Goal: Transaction & Acquisition: Purchase product/service

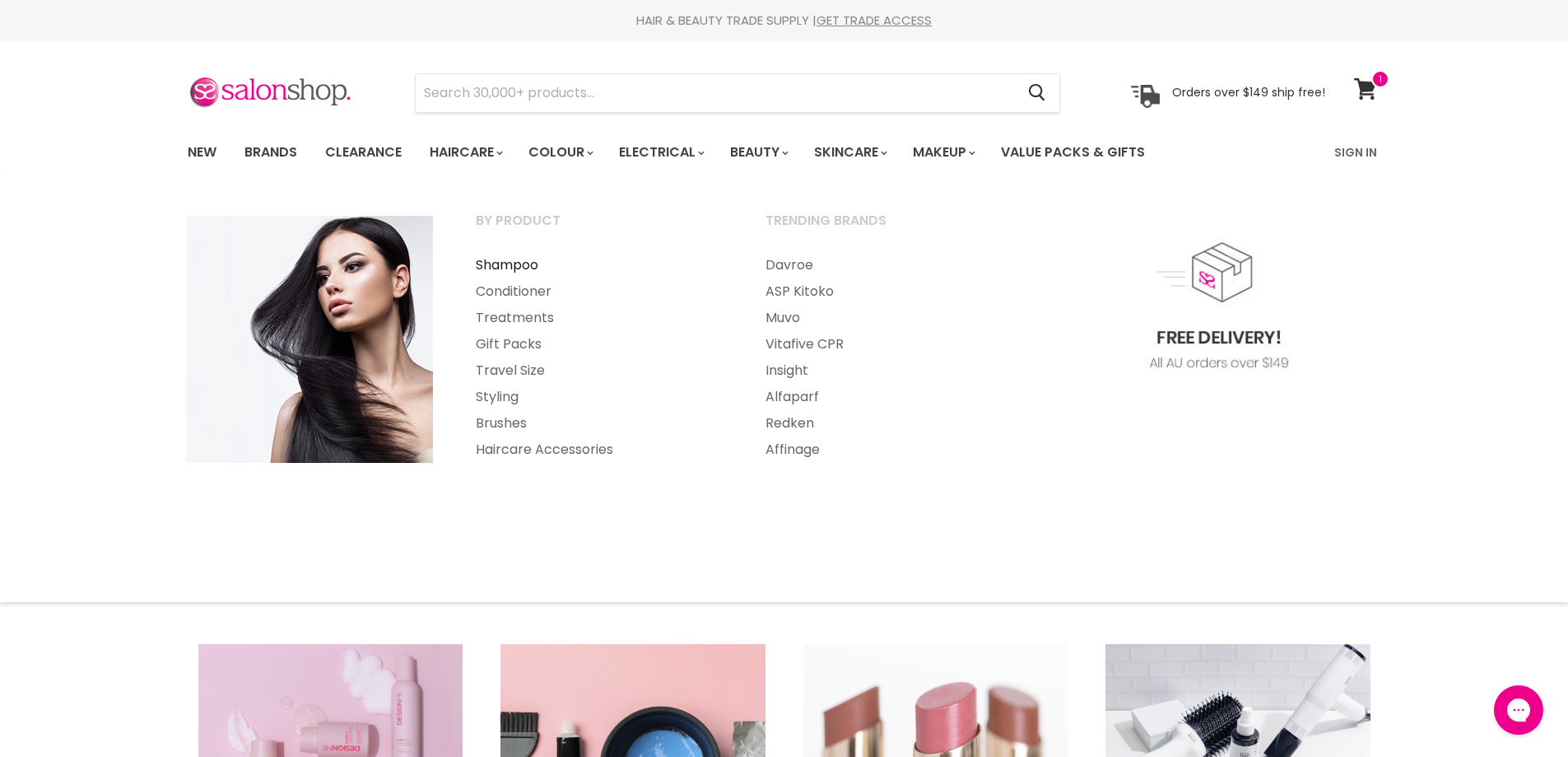
click at [524, 265] on link "Shampoo" at bounding box center [598, 265] width 286 height 26
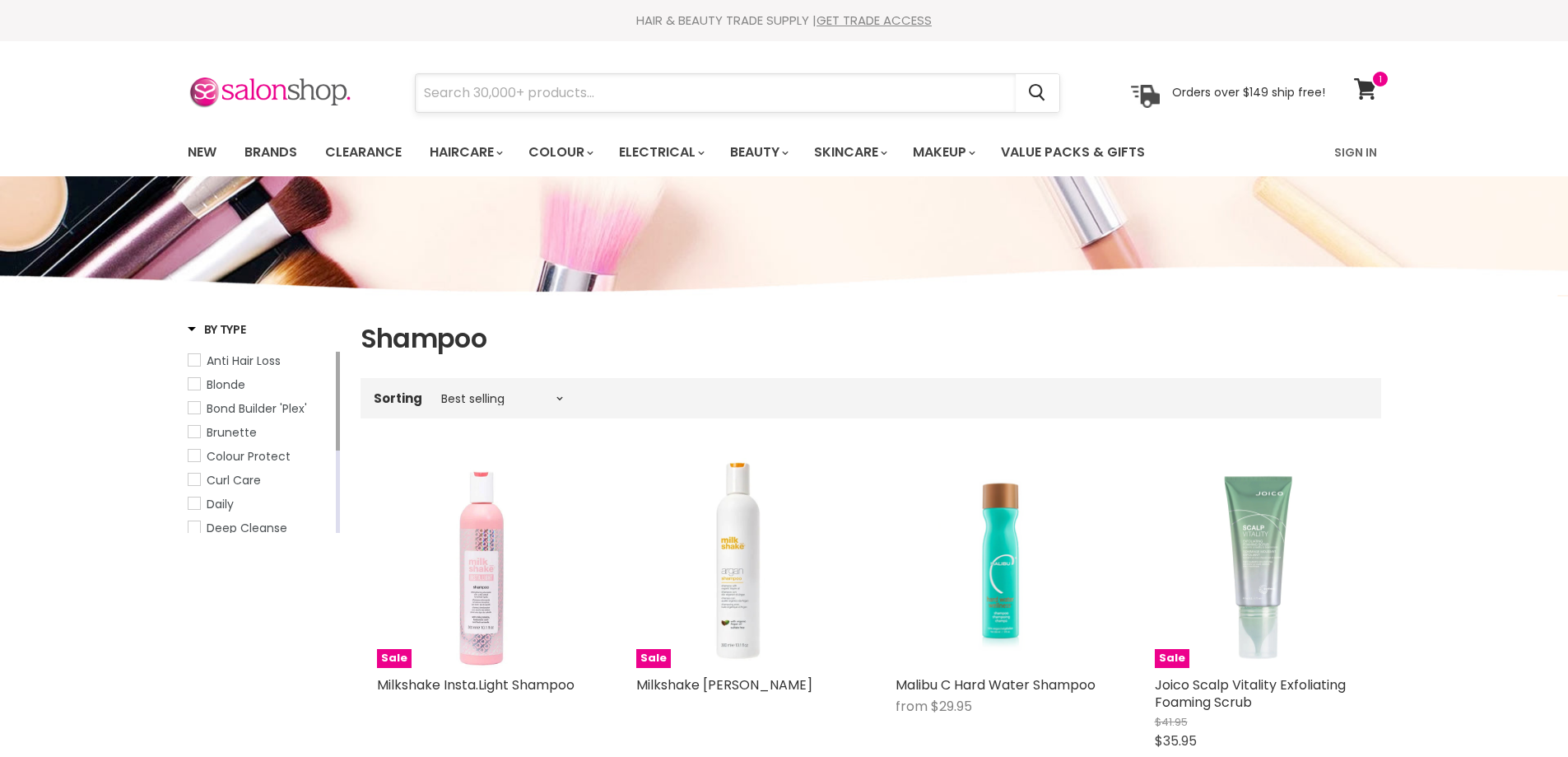
click at [473, 88] on input "Search" at bounding box center [716, 93] width 600 height 38
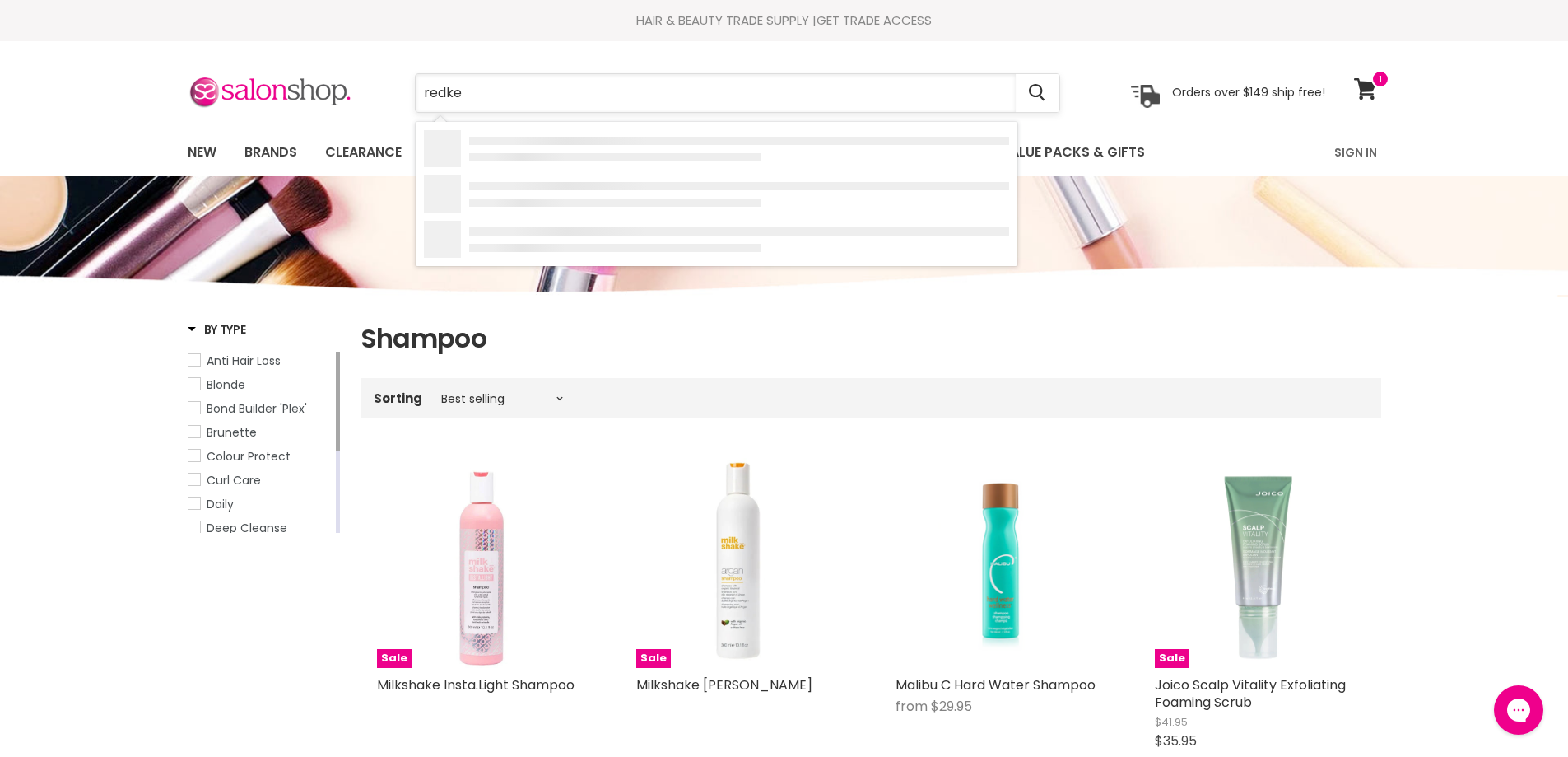
type input "redken"
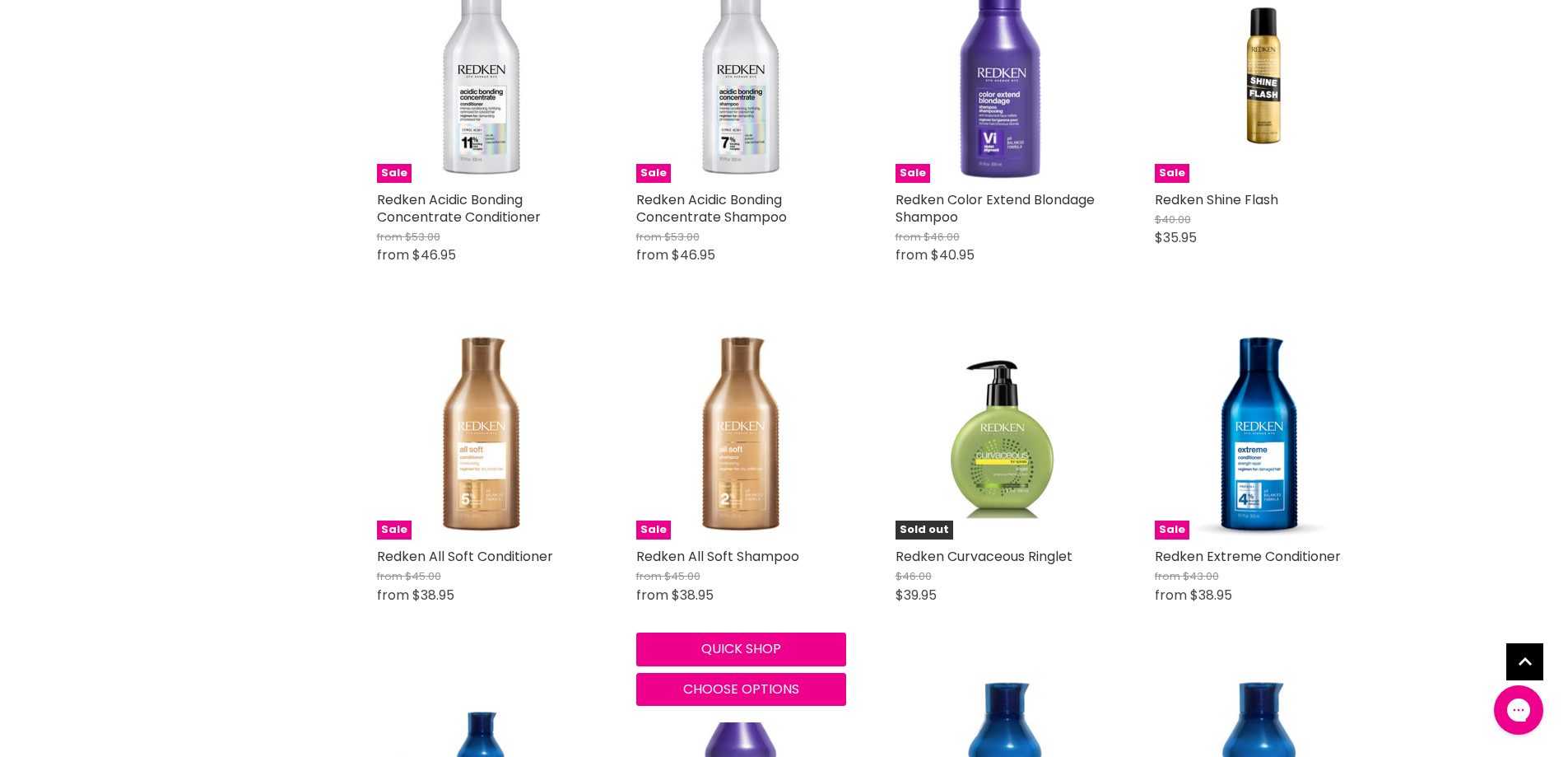
scroll to position [2224, 0]
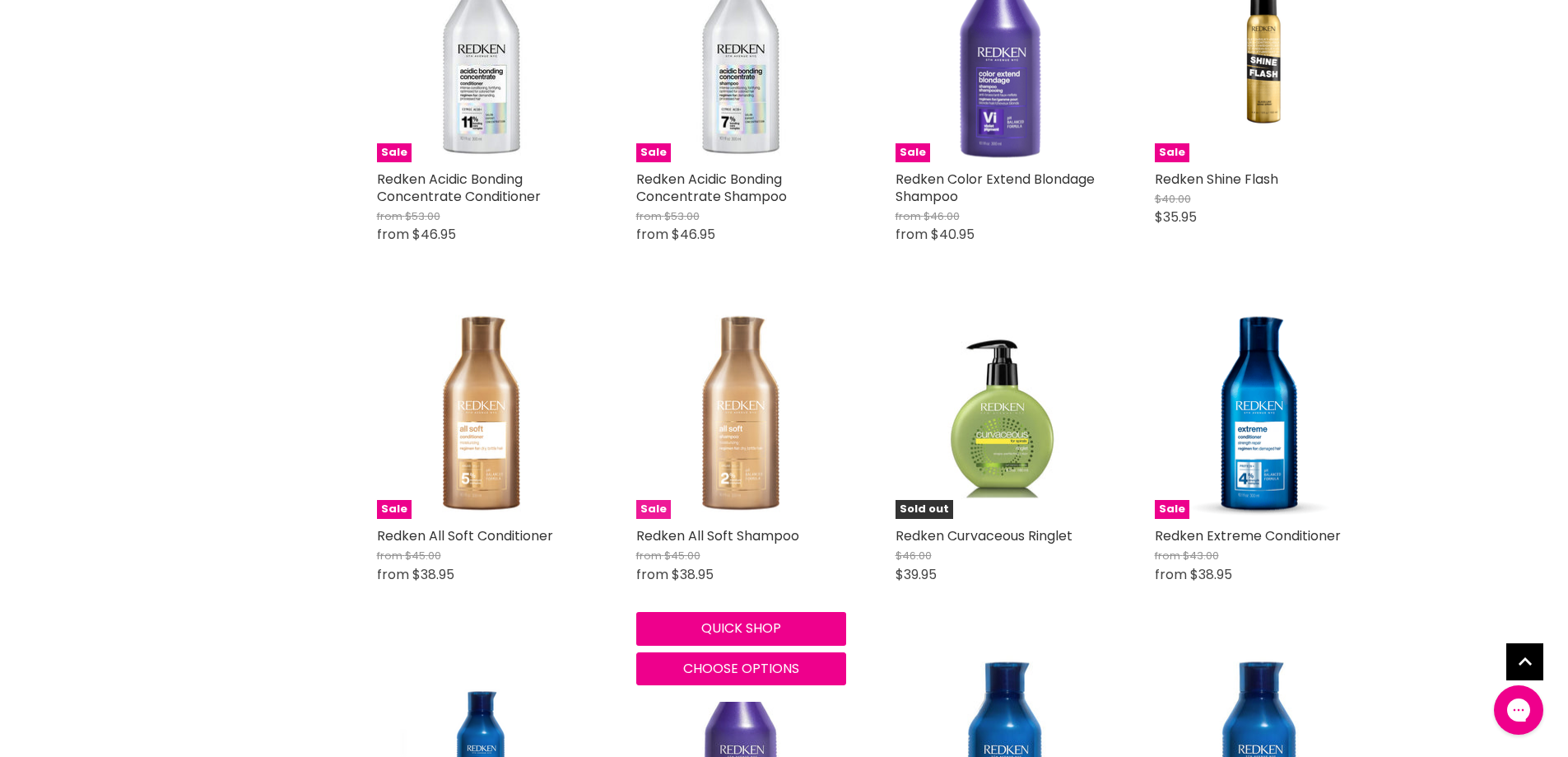
click at [745, 453] on img "Main content" at bounding box center [741, 414] width 210 height 210
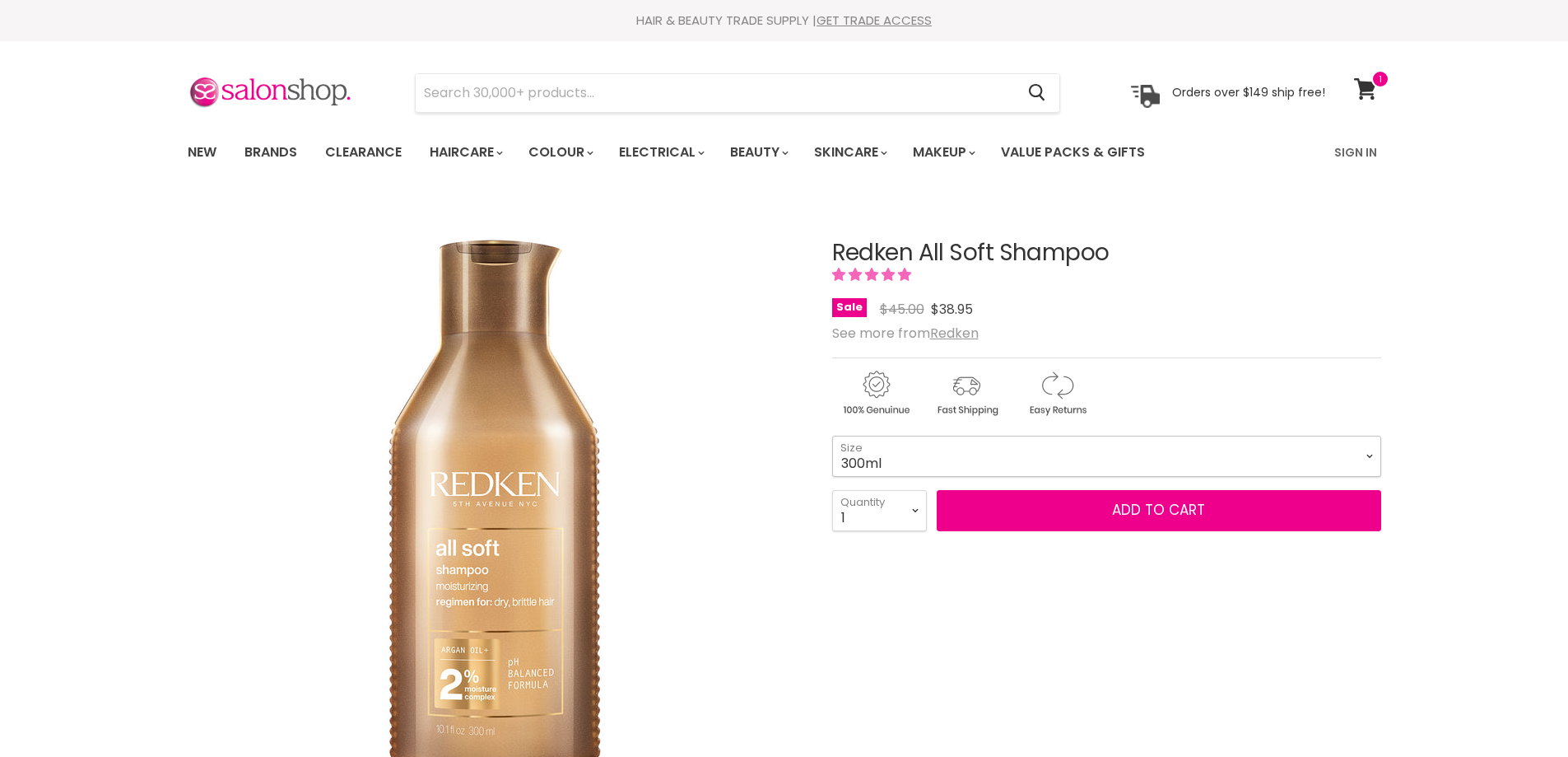
click at [1373, 457] on select "300ml 500ml 1 Litre" at bounding box center [1107, 456] width 549 height 41
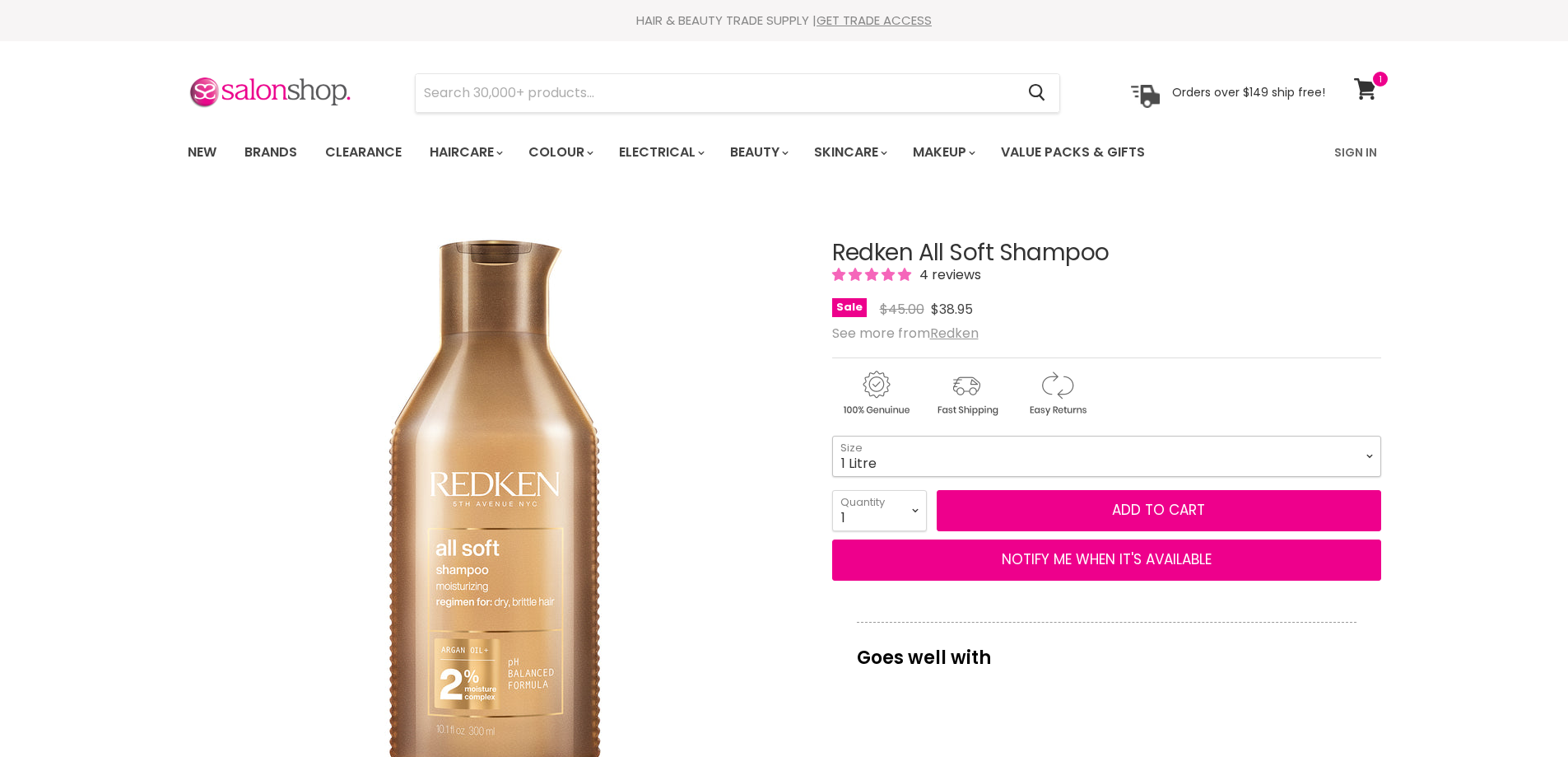
click at [832, 435] on select "300ml 500ml 1 Litre" at bounding box center [1107, 456] width 549 height 41
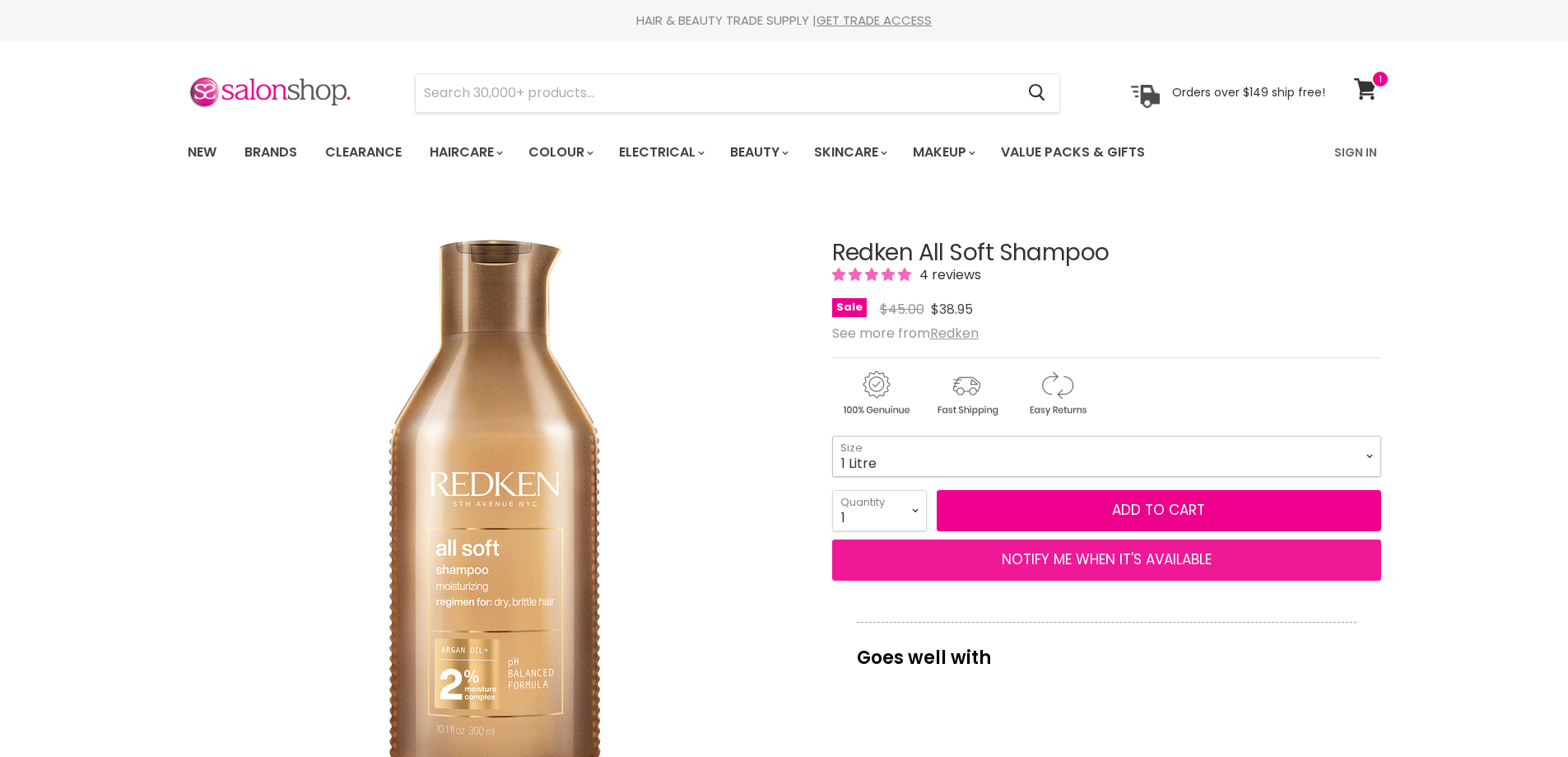
select select "1 Litre"
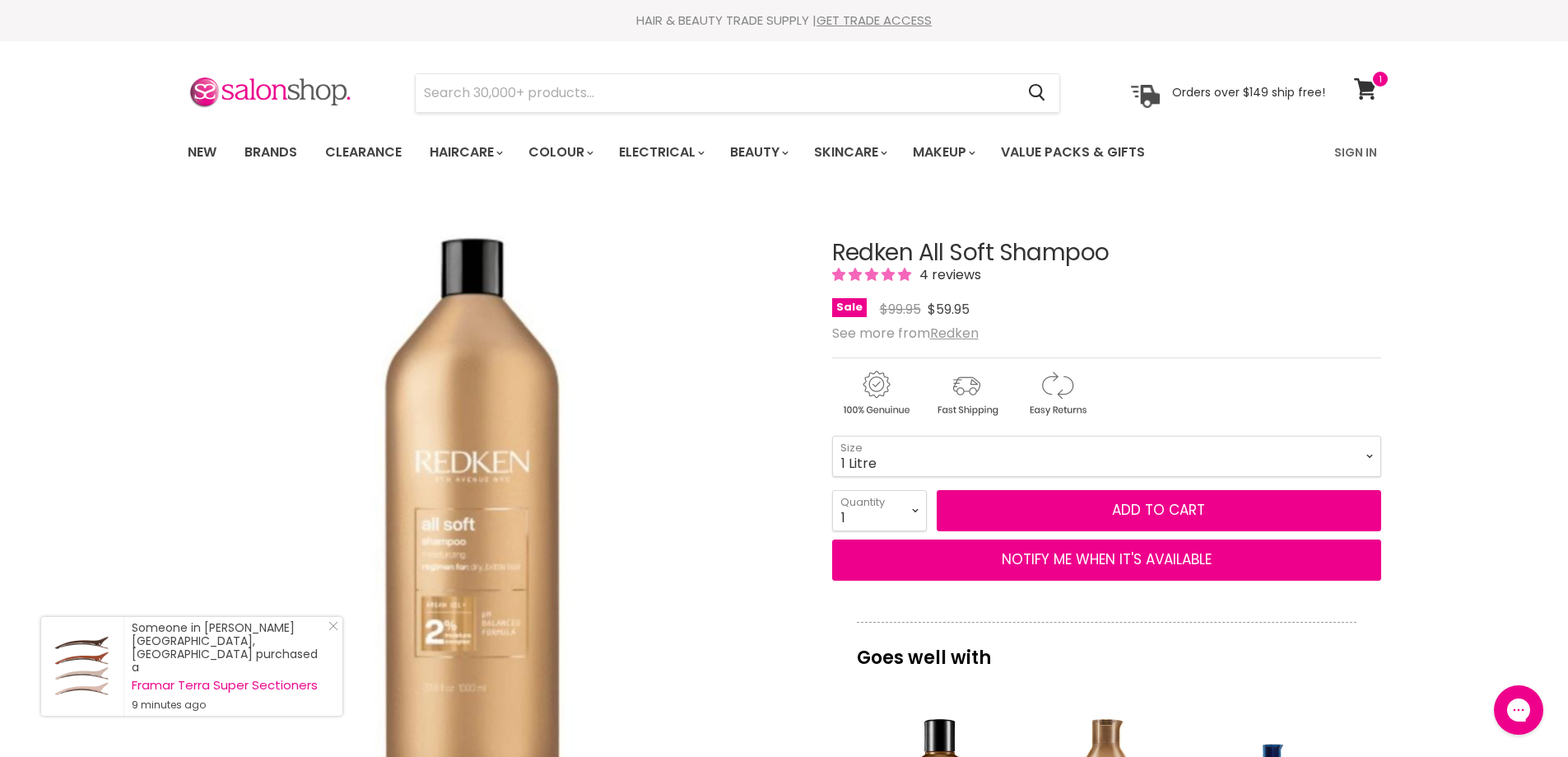
drag, startPoint x: 1181, startPoint y: 674, endPoint x: 1149, endPoint y: 665, distance: 33.2
click at [1180, 674] on p "Goes well with" at bounding box center [1107, 649] width 500 height 55
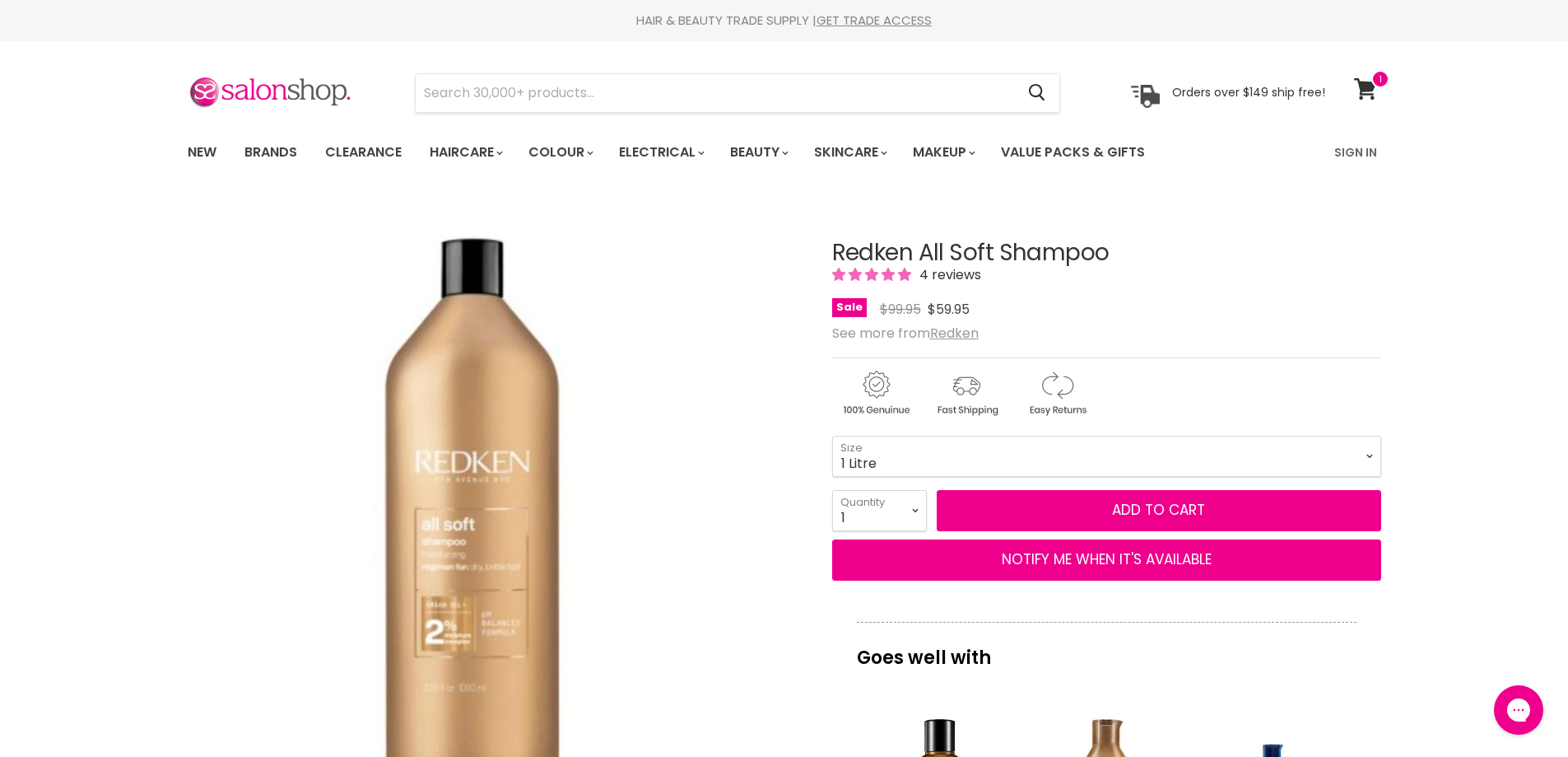
click at [775, 657] on div "Click or scroll to zoom Tap or pinch to zoom" at bounding box center [495, 507] width 615 height 615
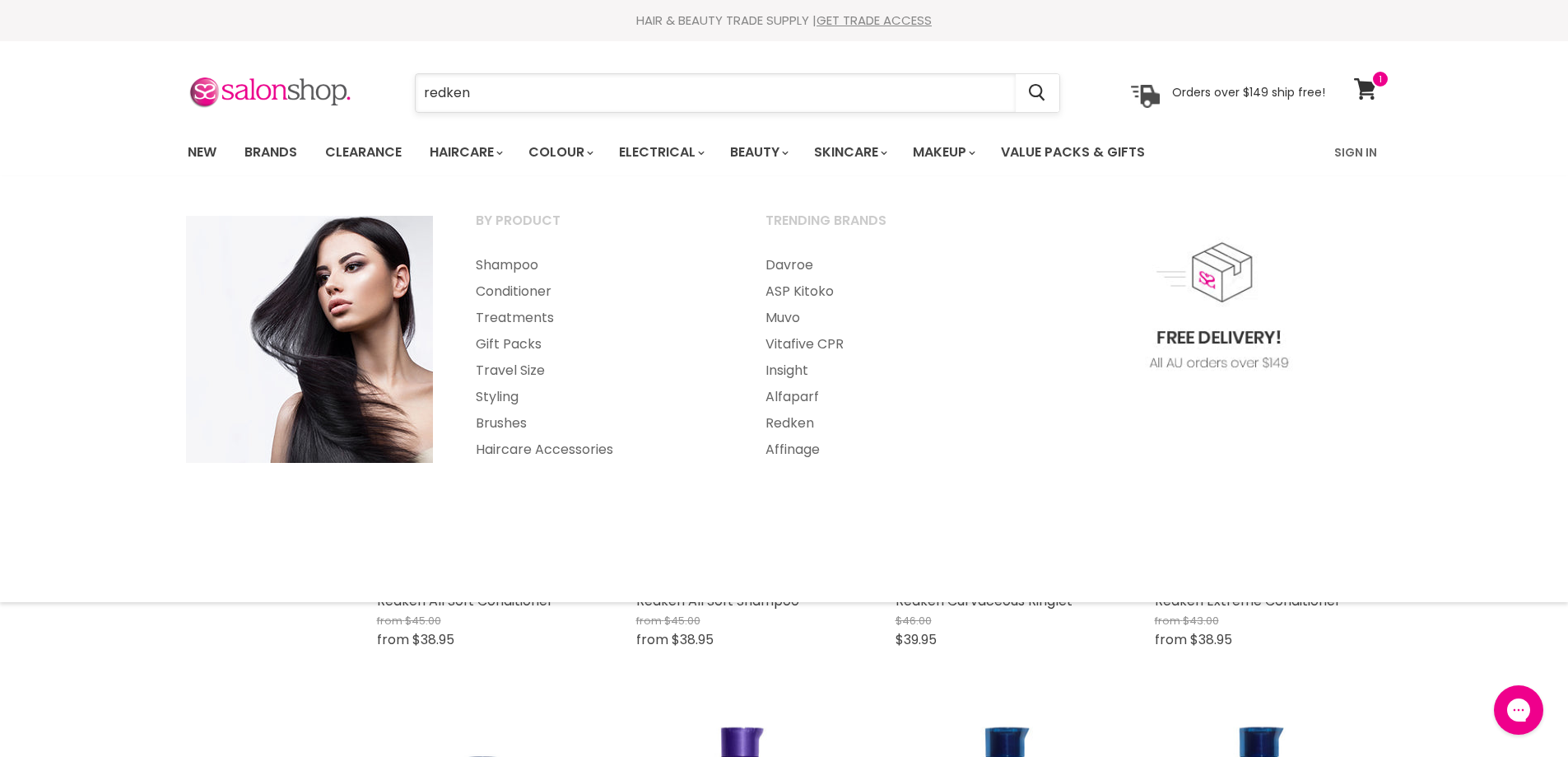
click at [497, 97] on input "redken" at bounding box center [716, 93] width 600 height 38
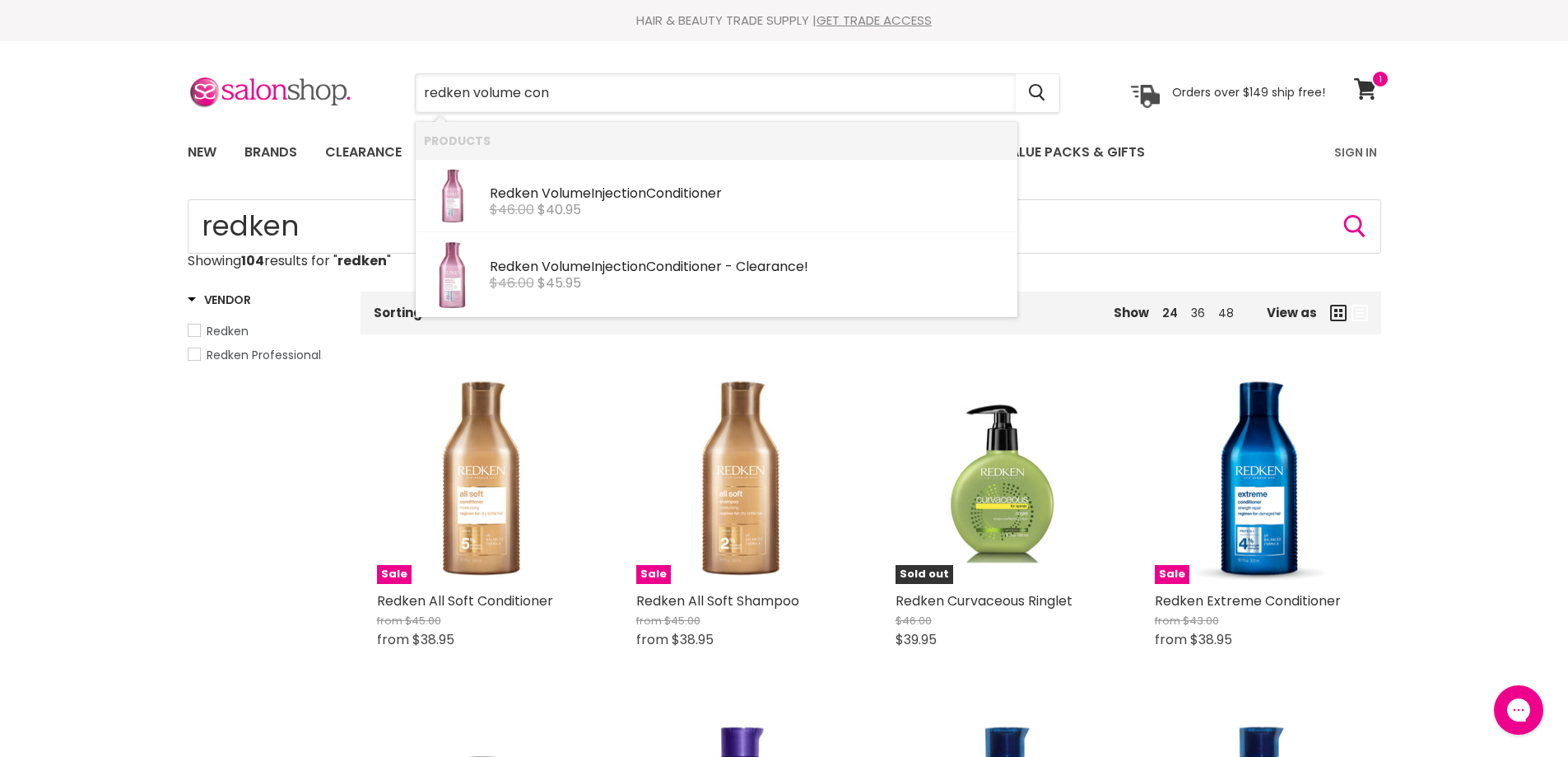
type input "redken volume cond"
click at [535, 203] on div "$46.00 $40.95" at bounding box center [749, 209] width 519 height 15
